Goal: Information Seeking & Learning: Learn about a topic

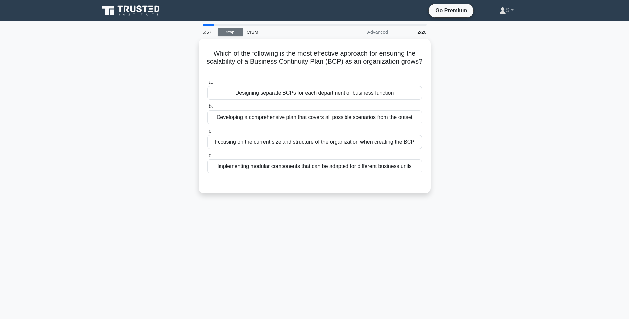
click at [232, 34] on link "Stop" at bounding box center [230, 32] width 25 height 8
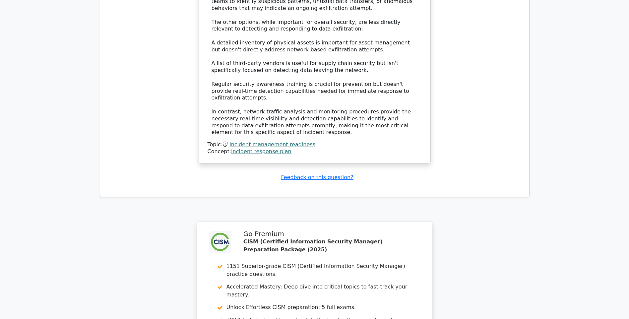
scroll to position [912, 0]
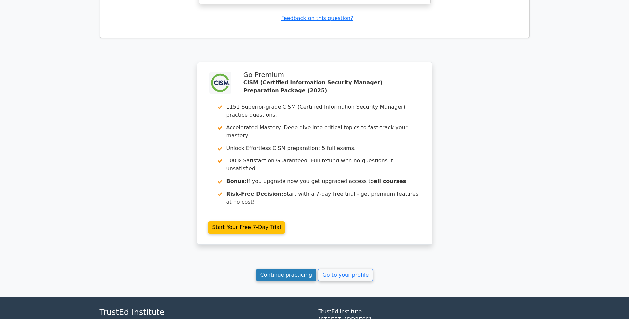
click at [290, 269] on link "Continue practicing" at bounding box center [286, 275] width 61 height 13
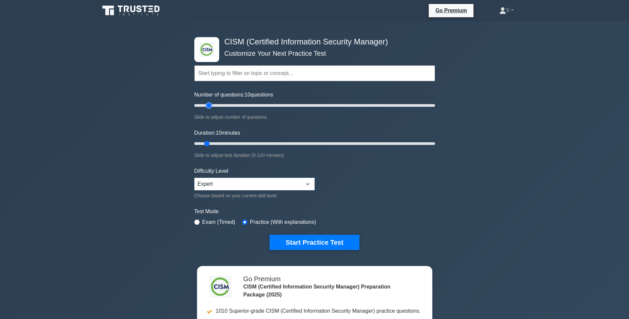
type input "15"
click at [208, 106] on input "Number of questions: 10 questions" at bounding box center [314, 106] width 241 height 8
click at [332, 242] on button "Start Practice Test" at bounding box center [315, 242] width 90 height 15
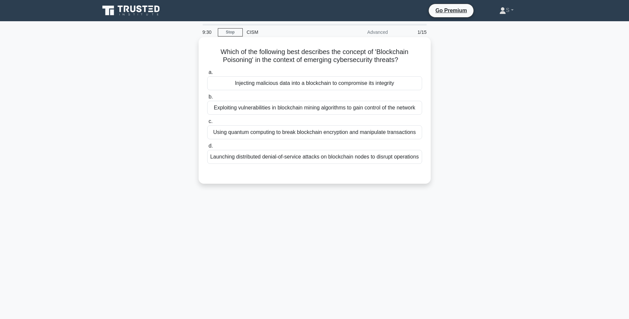
click at [283, 85] on div "Injecting malicious data into a blockchain to compromise its integrity" at bounding box center [314, 83] width 215 height 14
click at [207, 75] on input "a. Injecting malicious data into a blockchain to compromise its integrity" at bounding box center [207, 72] width 0 height 4
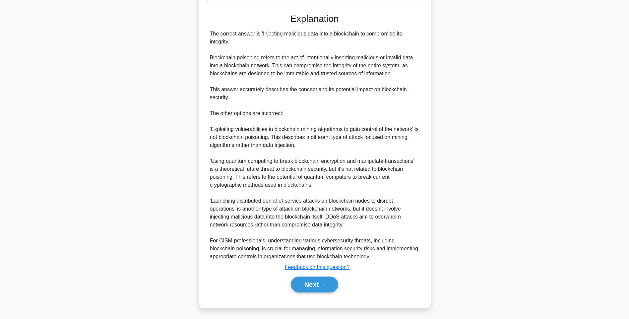
scroll to position [170, 0]
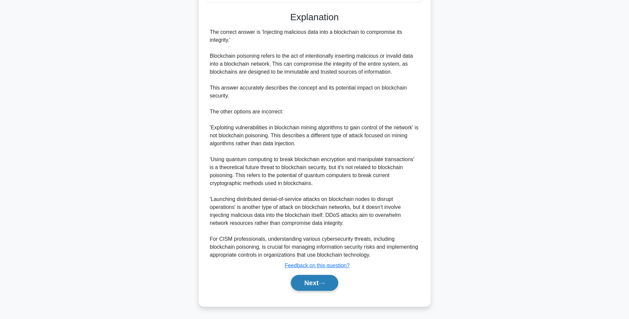
click at [323, 282] on icon at bounding box center [322, 284] width 6 height 4
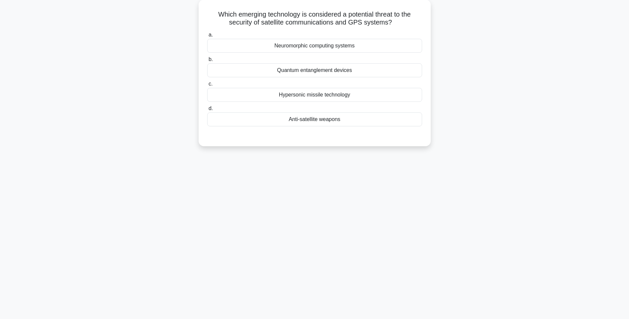
scroll to position [6, 0]
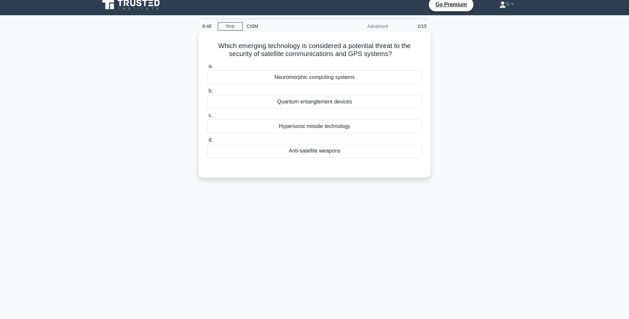
click at [352, 128] on div "Hypersonic missile technology" at bounding box center [314, 126] width 215 height 14
click at [207, 118] on input "c. Hypersonic missile technology" at bounding box center [207, 115] width 0 height 4
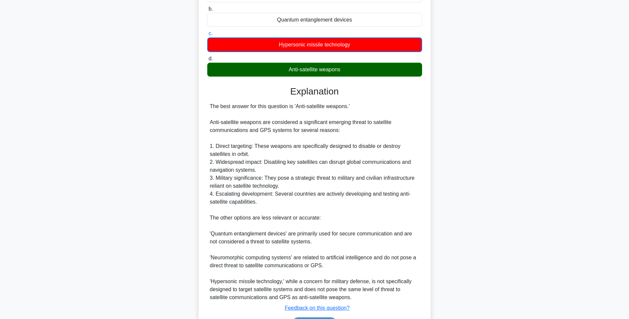
scroll to position [100, 0]
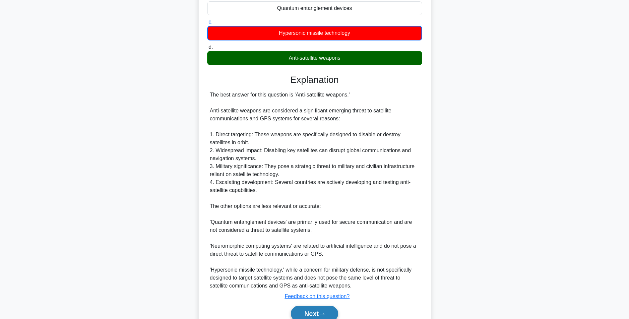
click at [325, 313] on icon at bounding box center [322, 315] width 6 height 4
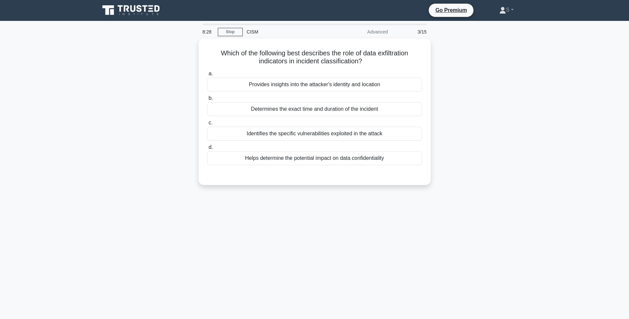
scroll to position [0, 0]
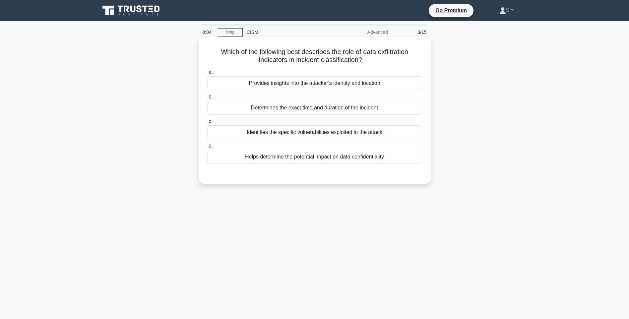
click at [365, 85] on div "Provides insights into the attacker's identity and location" at bounding box center [314, 83] width 215 height 14
click at [207, 75] on input "a. Provides insights into the attacker's identity and location" at bounding box center [207, 72] width 0 height 4
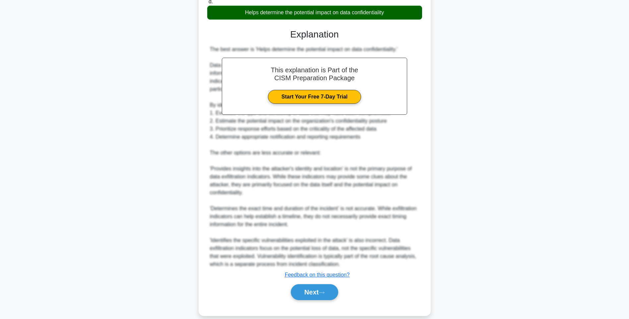
scroll to position [155, 0]
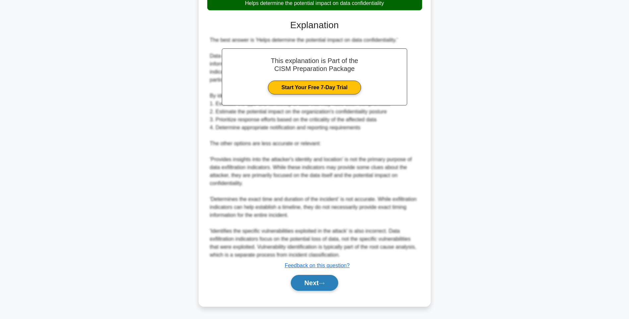
click at [322, 285] on icon at bounding box center [322, 284] width 6 height 4
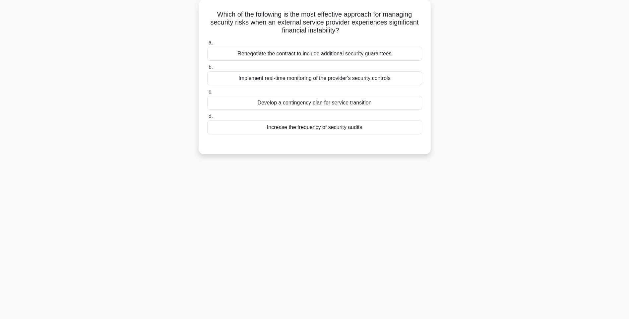
scroll to position [6, 0]
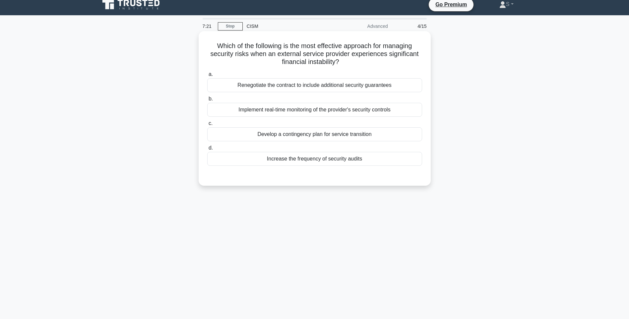
click at [328, 110] on div "Implement real-time monitoring of the provider's security controls" at bounding box center [314, 110] width 215 height 14
click at [207, 101] on input "b. Implement real-time monitoring of the provider's security controls" at bounding box center [207, 99] width 0 height 4
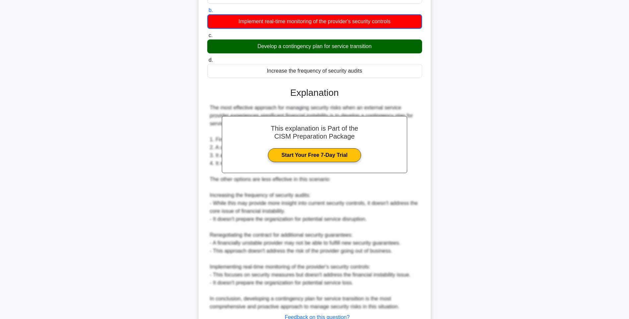
scroll to position [106, 0]
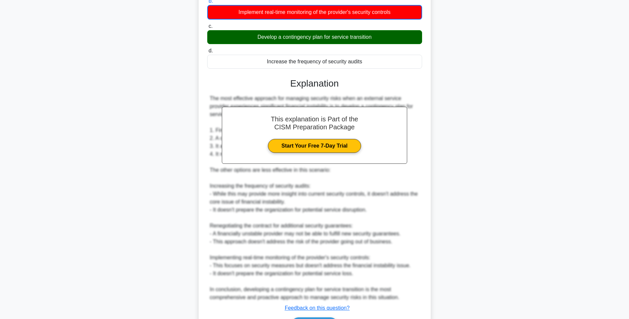
click at [326, 319] on html "Go Premium S" at bounding box center [314, 127] width 629 height 466
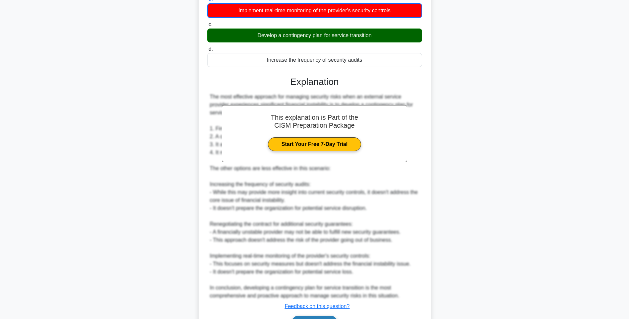
click at [328, 318] on button "Next" at bounding box center [314, 324] width 47 height 16
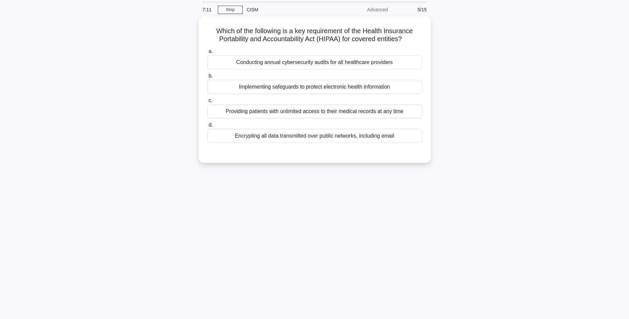
scroll to position [6, 0]
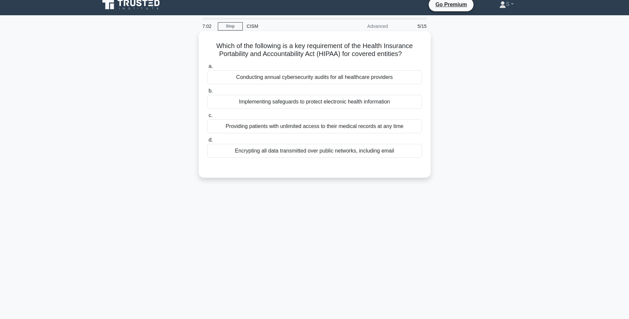
click at [296, 104] on div "Implementing safeguards to protect electronic health information" at bounding box center [314, 102] width 215 height 14
click at [207, 93] on input "b. Implementing safeguards to protect electronic health information" at bounding box center [207, 91] width 0 height 4
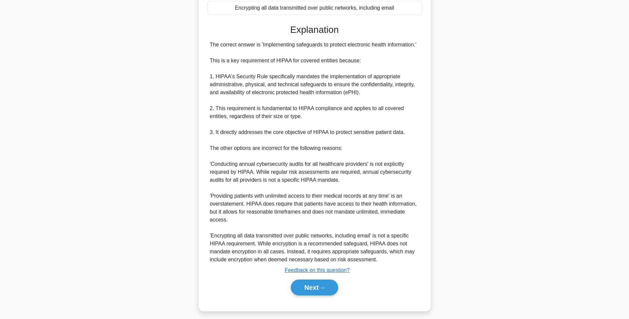
scroll to position [154, 0]
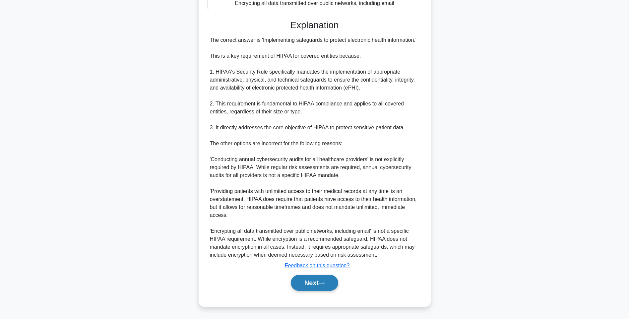
click at [332, 281] on button "Next" at bounding box center [314, 283] width 47 height 16
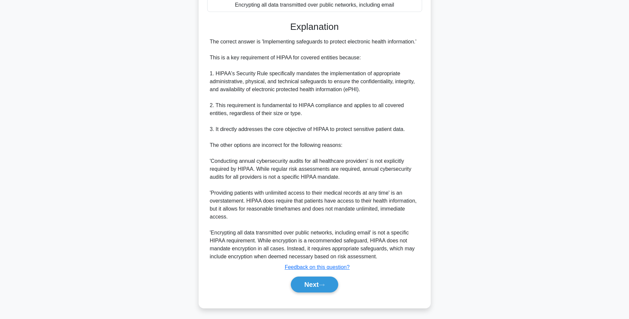
scroll to position [39, 0]
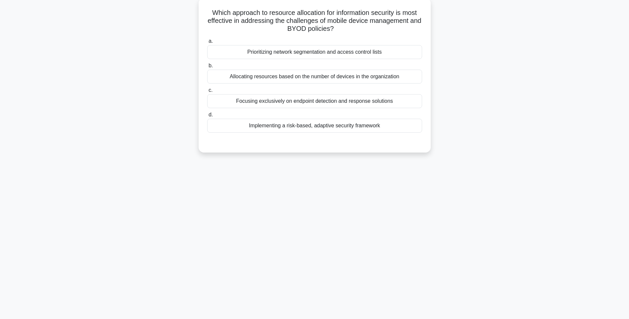
click at [292, 57] on div "Prioritizing network segmentation and access control lists" at bounding box center [314, 52] width 215 height 14
click at [207, 43] on input "a. Prioritizing network segmentation and access control lists" at bounding box center [207, 41] width 0 height 4
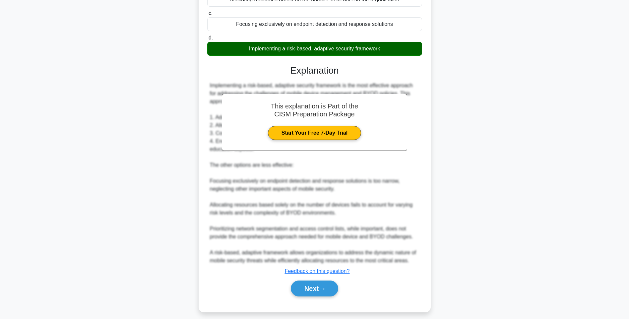
scroll to position [123, 0]
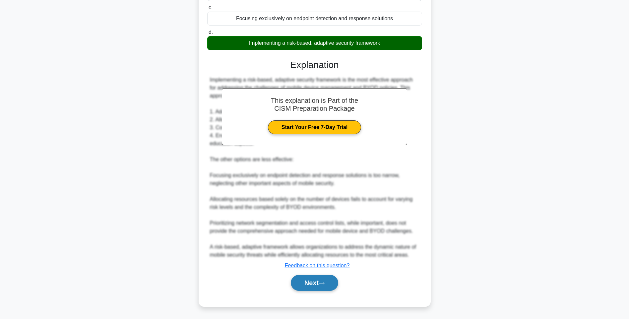
click at [311, 283] on button "Next" at bounding box center [314, 283] width 47 height 16
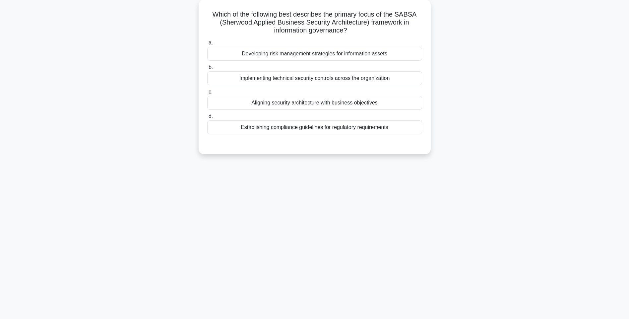
scroll to position [39, 0]
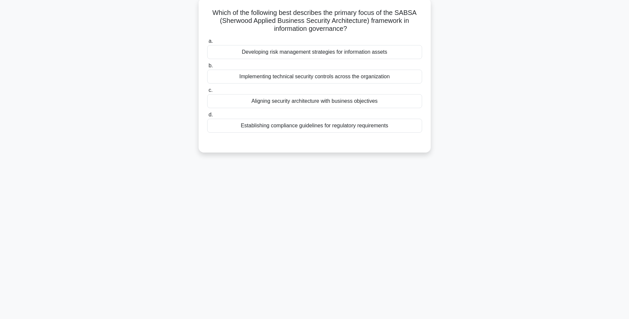
click at [337, 127] on div "Establishing compliance guidelines for regulatory requirements" at bounding box center [314, 126] width 215 height 14
click at [207, 117] on input "d. Establishing compliance guidelines for regulatory requirements" at bounding box center [207, 115] width 0 height 4
